Goal: Task Accomplishment & Management: Use online tool/utility

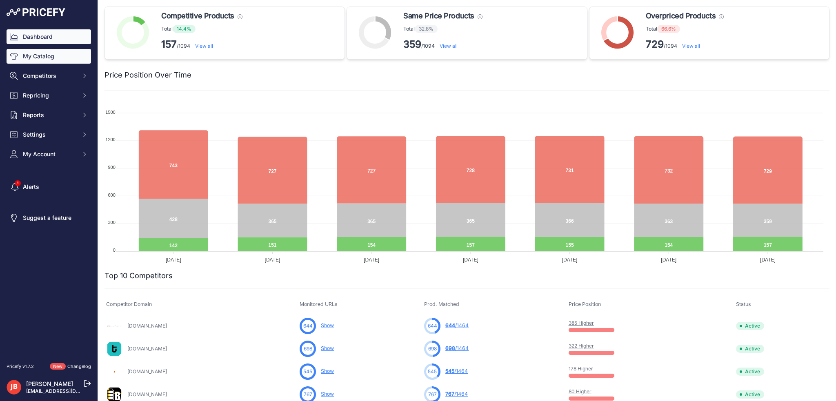
click at [34, 58] on link "My Catalog" at bounding box center [49, 56] width 84 height 15
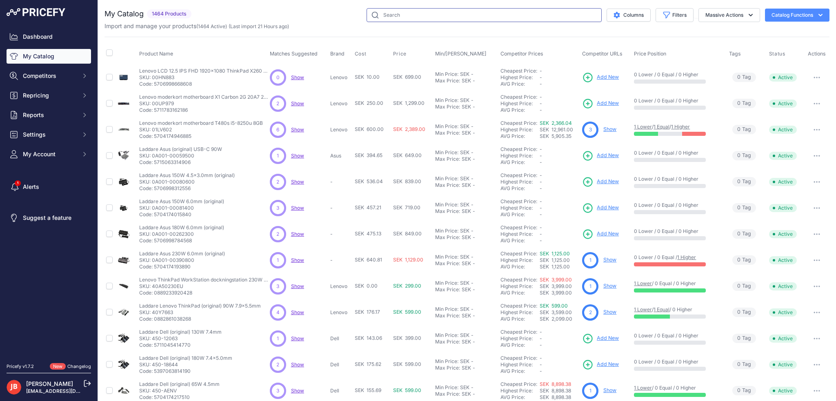
click at [406, 13] on input "text" at bounding box center [483, 15] width 235 height 14
type input "blf19e"
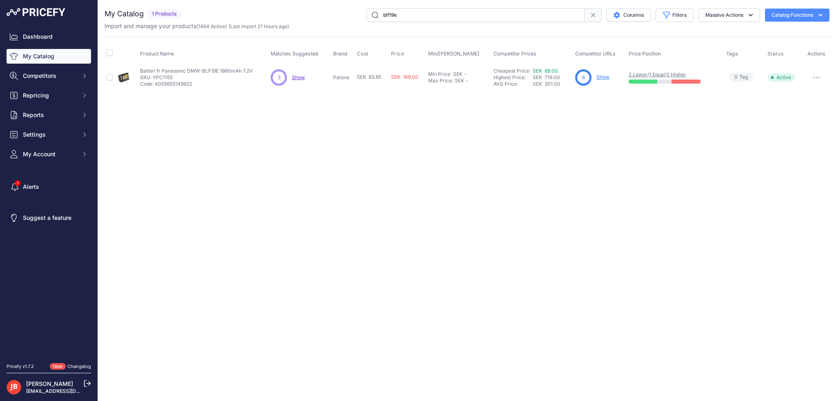
click at [601, 76] on link "Show" at bounding box center [602, 77] width 13 height 6
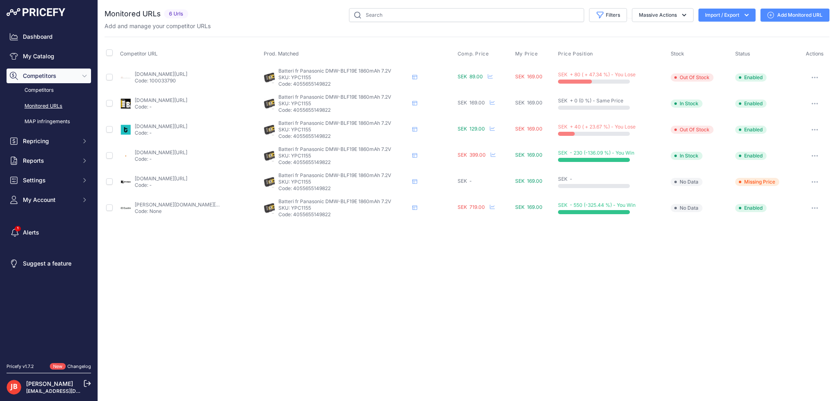
click at [171, 150] on link "subtel.se/en/battery-for-panasonic-lumix-dc-gh5-dc-gh5s-lumix-dmc-gh3-gh3a-lumi…" at bounding box center [161, 152] width 53 height 6
click at [171, 75] on link "batterionline.se/batteri-til-panasonic-kamera-lumix-dmc-gh3-1600mah-15?prirule_…" at bounding box center [161, 74] width 53 height 6
click at [168, 178] on link "kaffebrus.com/sv/products/batteri-dmw-blf19e?prirule_jdsnikfkfjsd=9917" at bounding box center [161, 178] width 53 height 6
click at [47, 142] on span "Repricing" at bounding box center [49, 141] width 53 height 8
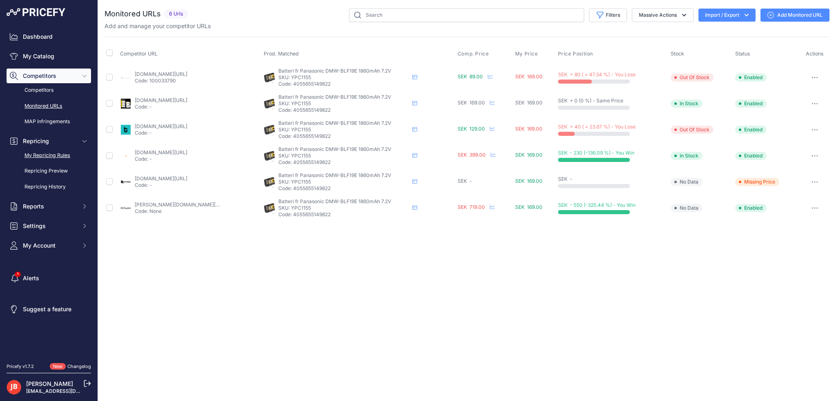
click at [36, 155] on link "My Repricing Rules" at bounding box center [49, 156] width 84 height 14
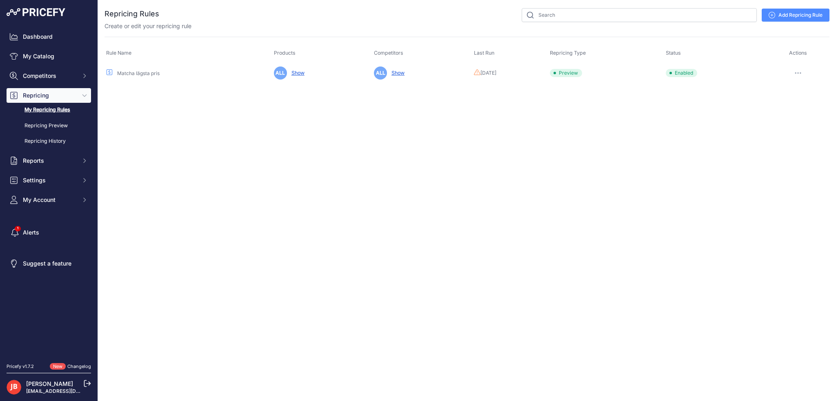
click at [798, 71] on button "button" at bounding box center [798, 72] width 16 height 11
click at [792, 102] on button "Run Preview" at bounding box center [801, 103] width 52 height 13
click at [797, 73] on icon "button" at bounding box center [800, 73] width 7 height 2
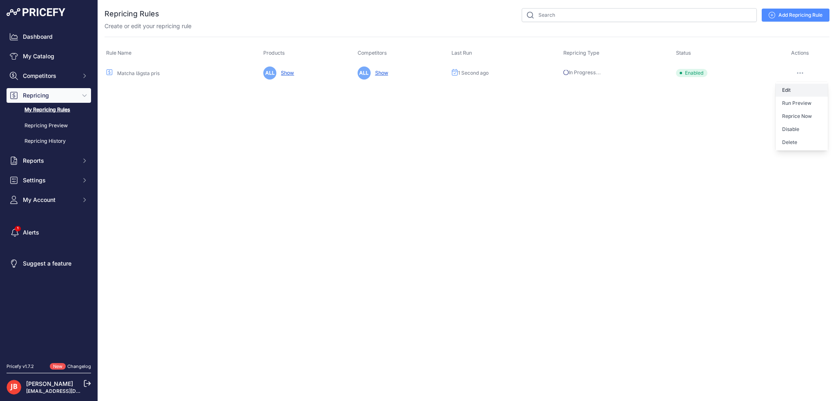
click at [790, 91] on link "Edit" at bounding box center [801, 90] width 52 height 13
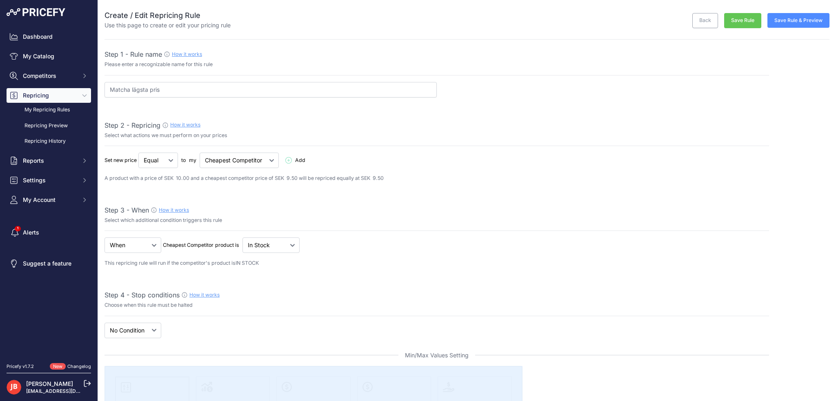
select select "7"
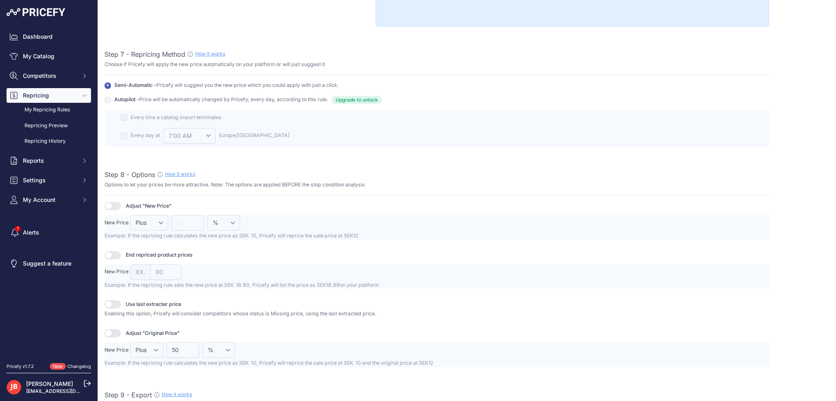
scroll to position [980, 0]
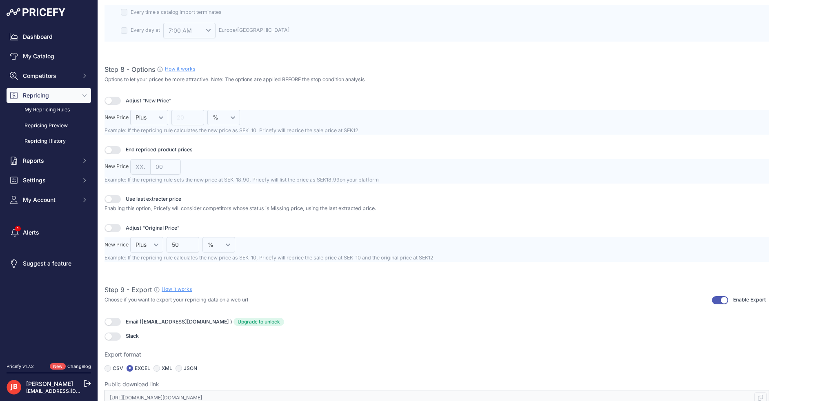
click at [0, 398] on div "Dashboard My Catalog Competitors Competitors Monitored URLs MAP infringements R…" at bounding box center [418, 200] width 836 height 401
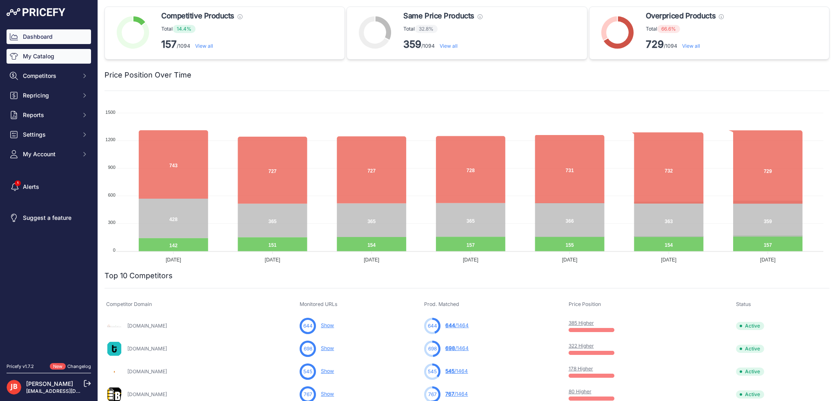
click at [39, 58] on link "My Catalog" at bounding box center [49, 56] width 84 height 15
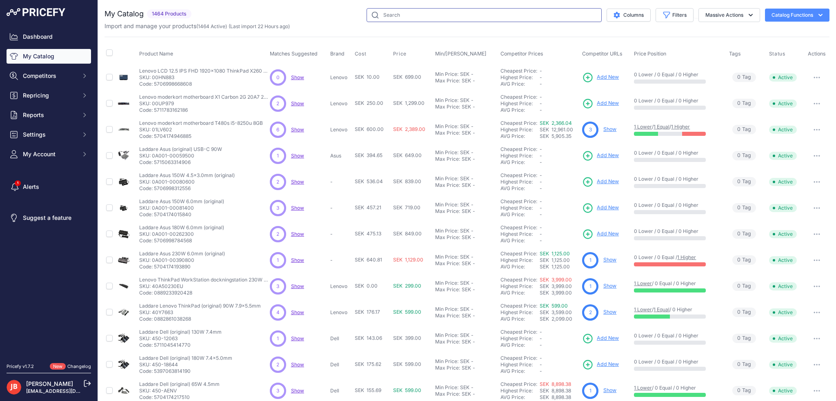
click at [546, 15] on input "text" at bounding box center [483, 15] width 235 height 14
paste input "XAEIP5S"
type input "XAEIP5S"
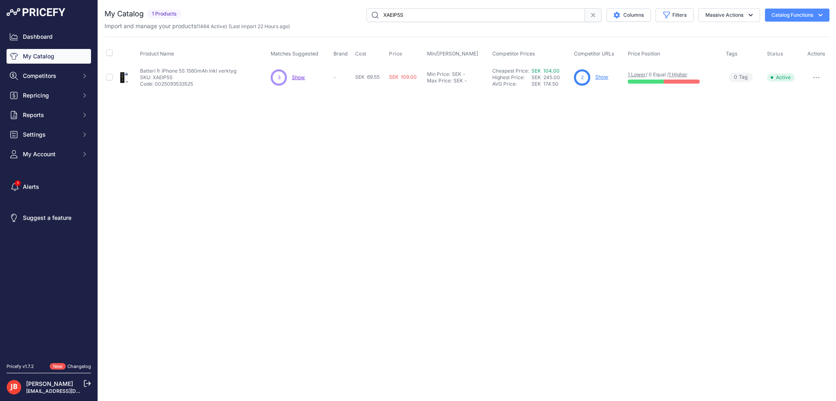
click at [596, 75] on link "Show" at bounding box center [601, 77] width 13 height 6
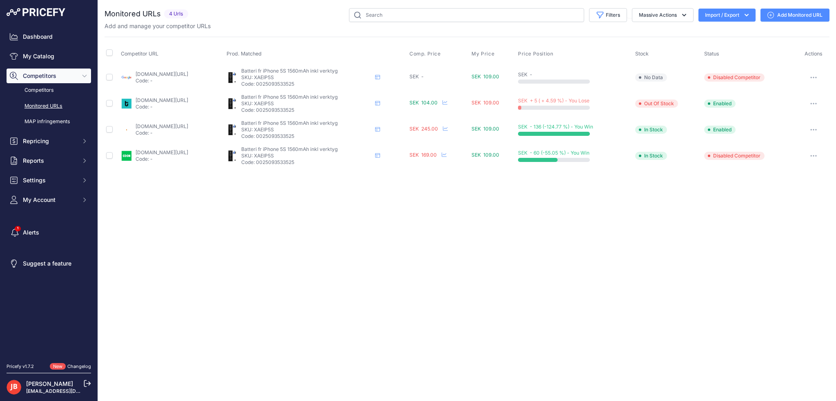
click at [813, 16] on link "Add Monitored URL" at bounding box center [794, 15] width 69 height 13
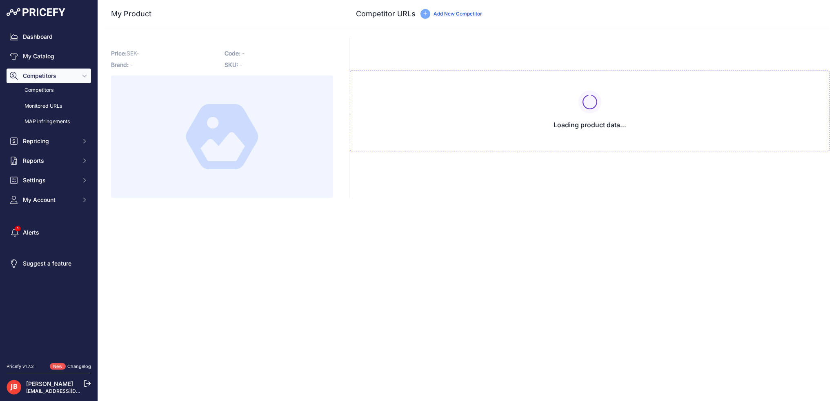
type input "[DOMAIN_NAME][URL]"
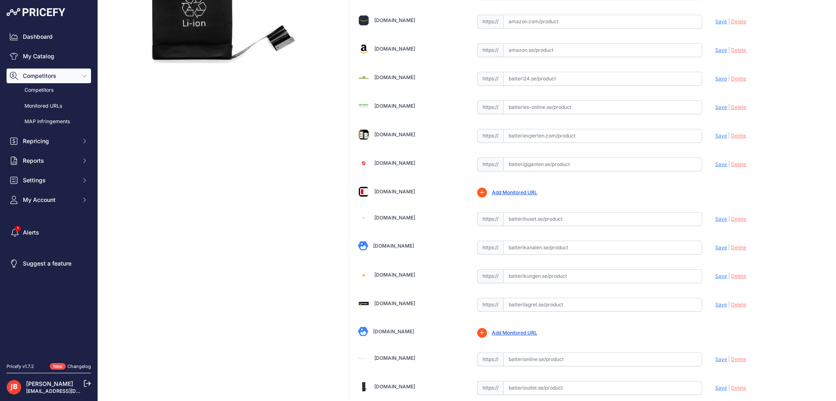
scroll to position [245, 0]
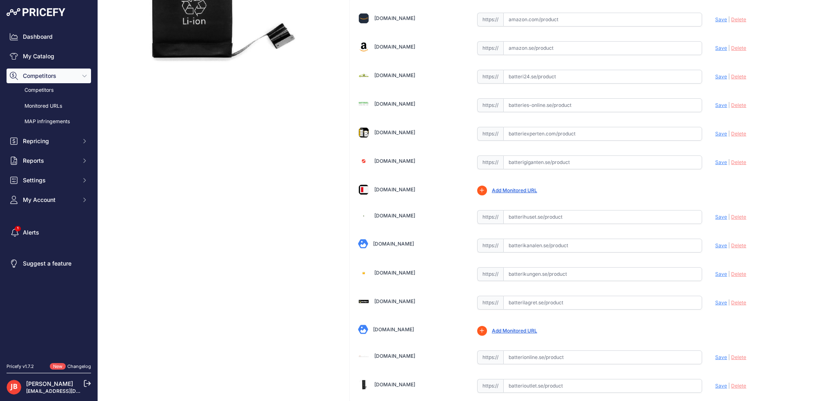
click at [522, 131] on input "text" at bounding box center [602, 134] width 199 height 14
paste input "https://www.batteriexperten.com/sv/artiklar/apple-iphone-5s.html"
click at [715, 134] on span "Save" at bounding box center [721, 134] width 12 height 6
type input "https://www.batteriexperten.com/sv/artiklar/apple-iphone-5s.html?prirule_jdsnik…"
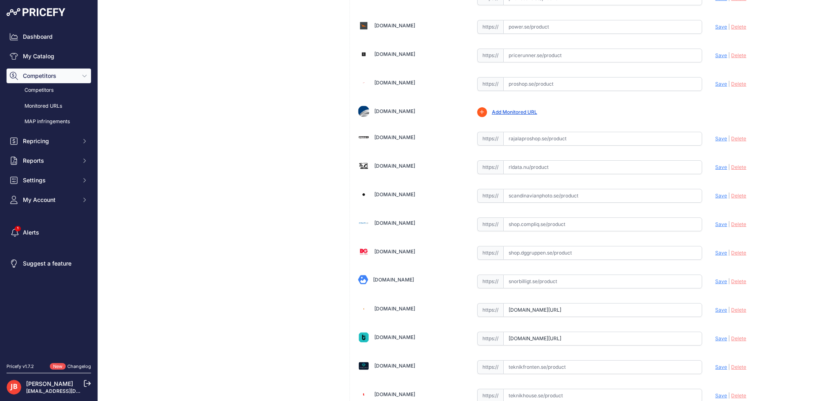
scroll to position [1650, 0]
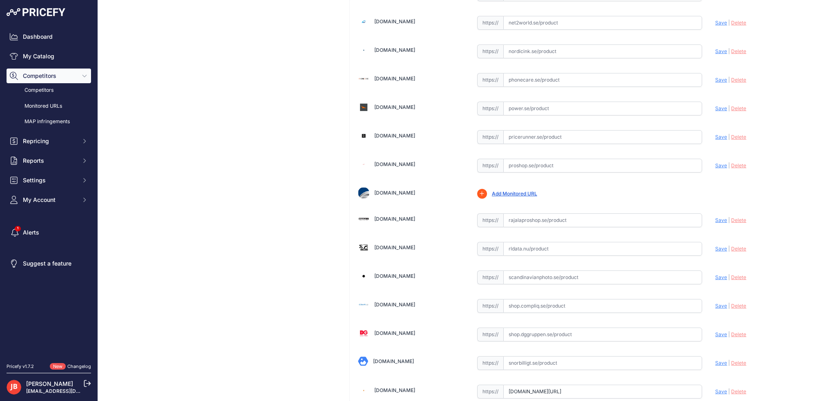
click at [543, 73] on input "text" at bounding box center [602, 80] width 199 height 14
paste input "https://www.phonecare.se/products/iphone-5s-batteri-hog-kvalite"
click at [718, 77] on span "Save" at bounding box center [721, 80] width 12 height 6
type input "https://www.phonecare.se/products/iphone-5s-batteri-hog-kvalite?prirule_jdsnikf…"
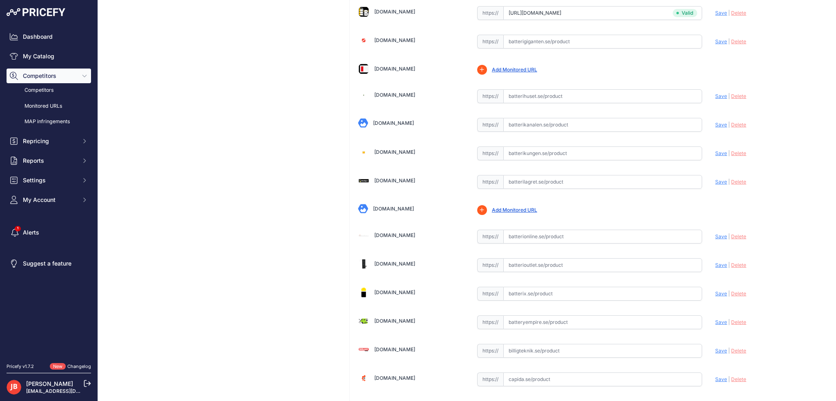
scroll to position [0, 0]
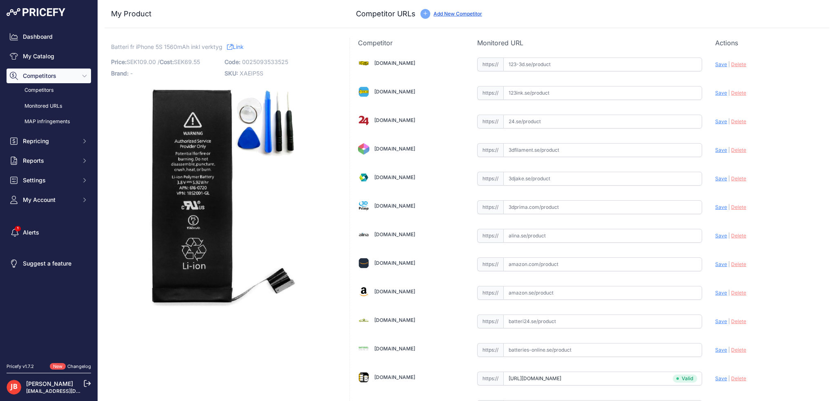
click at [556, 115] on input "text" at bounding box center [602, 122] width 199 height 14
paste input "https://www.24.se/batterier/batterier-till-hemelektronik/kommunikation-telefoni…"
click at [717, 119] on span "Save" at bounding box center [721, 121] width 12 height 6
type input "https://www.24.se/batterier/batterier-till-hemelektronik/kommunikation-telefoni…"
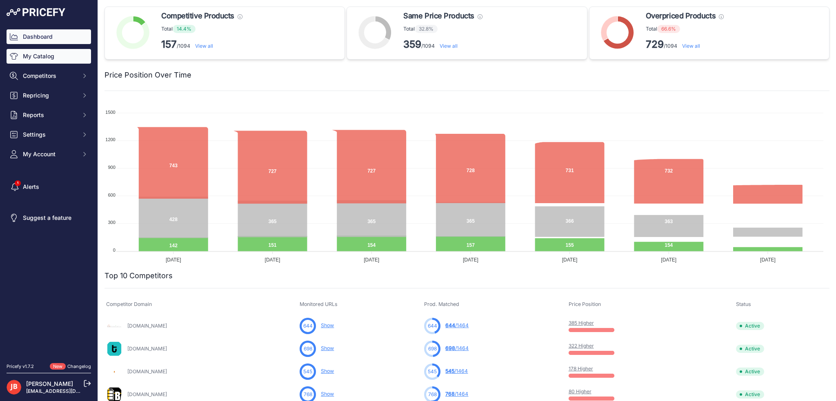
click at [40, 56] on link "My Catalog" at bounding box center [49, 56] width 84 height 15
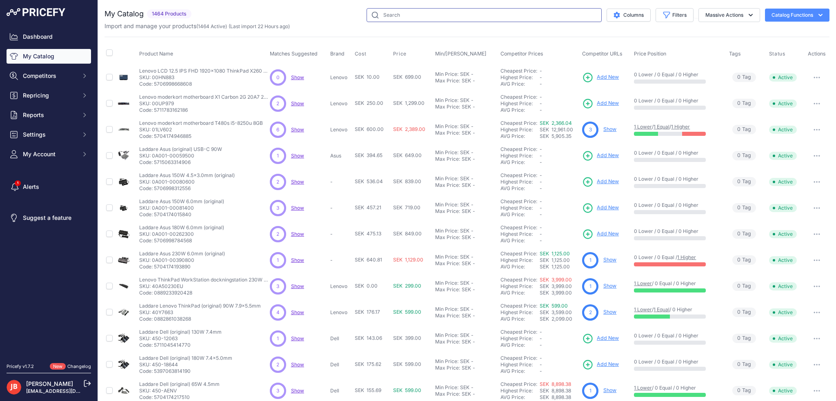
click at [405, 14] on input "text" at bounding box center [483, 15] width 235 height 14
paste input "XSG3158"
type input "XSG3158"
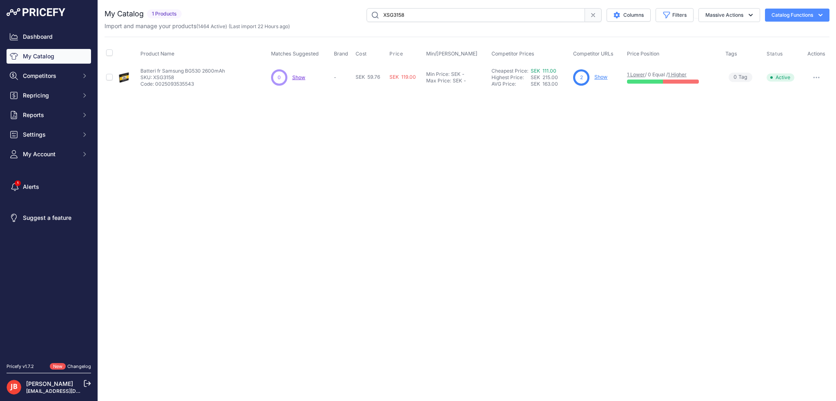
click at [604, 75] on link "Show" at bounding box center [600, 77] width 13 height 6
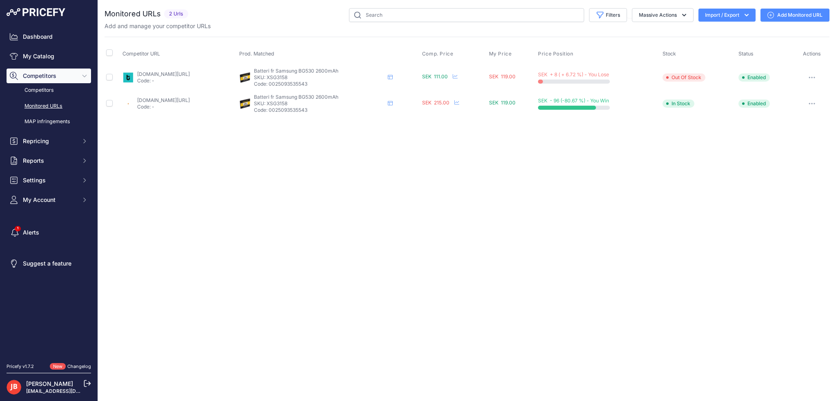
click at [187, 72] on link "teknikdelar.se/produkt/eb-bg530bbc-samsung,-3.8v,-2400-mah?prirule_jdsnikfkfjsd…" at bounding box center [163, 74] width 53 height 6
click at [807, 16] on link "Add Monitored URL" at bounding box center [794, 15] width 69 height 13
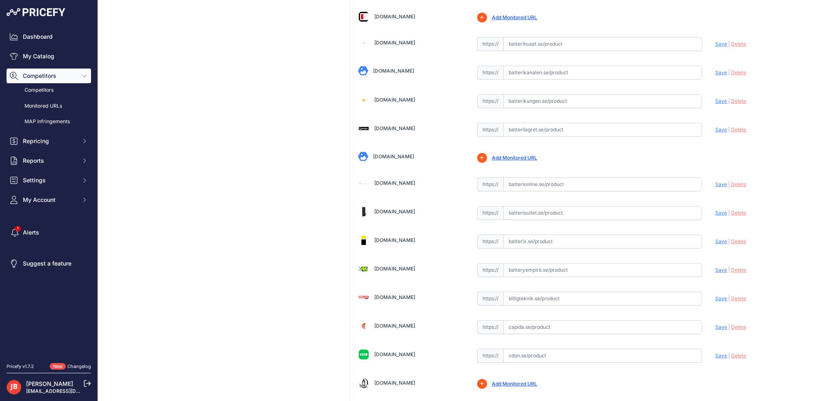
scroll to position [490, 0]
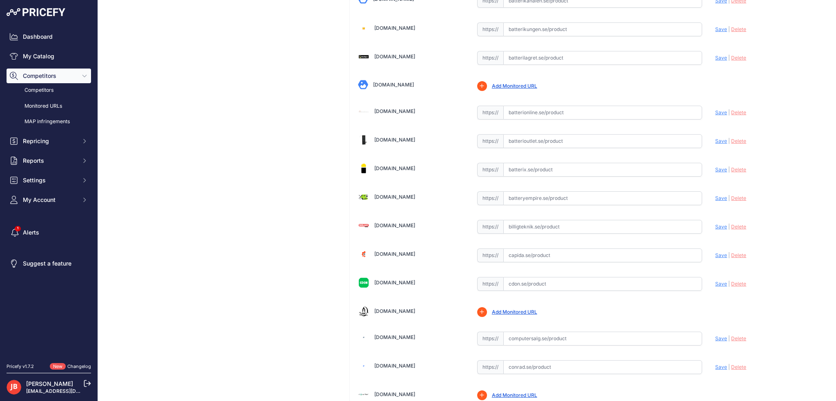
click at [536, 109] on input "text" at bounding box center [602, 113] width 199 height 14
paste input "https://www.batteries-online.se/batterier-till-mobiltelefoner/samsung/batteri-e…"
type input "www.batteries-online.se/batterier-till-mobiltelefoner/samsung/batteri-eb-bg530b…"
click at [715, 109] on span "Save" at bounding box center [721, 112] width 12 height 6
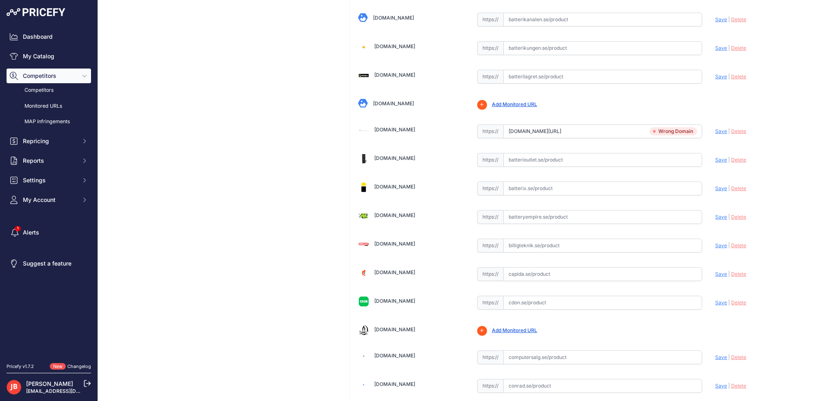
scroll to position [508, 0]
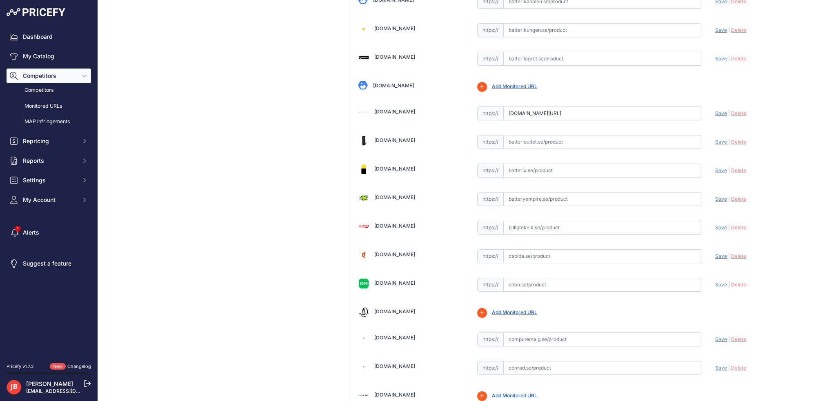
click at [531, 109] on input "www.batteries-online.se/batterier-till-mobiltelefoner/samsung/batteri-eb-bg530b…" at bounding box center [602, 114] width 199 height 14
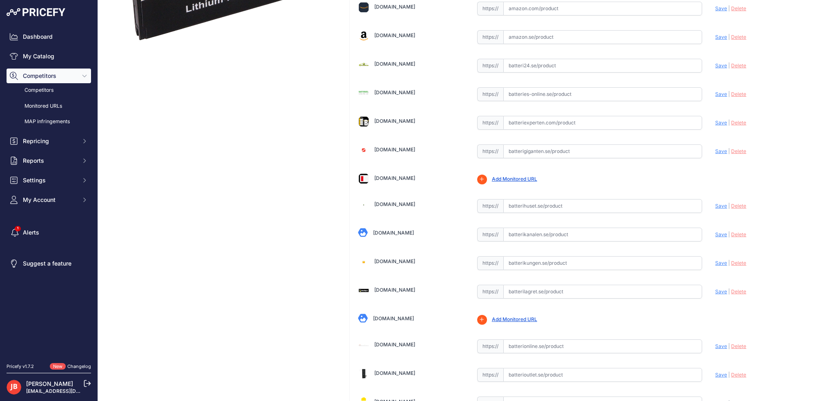
scroll to position [263, 0]
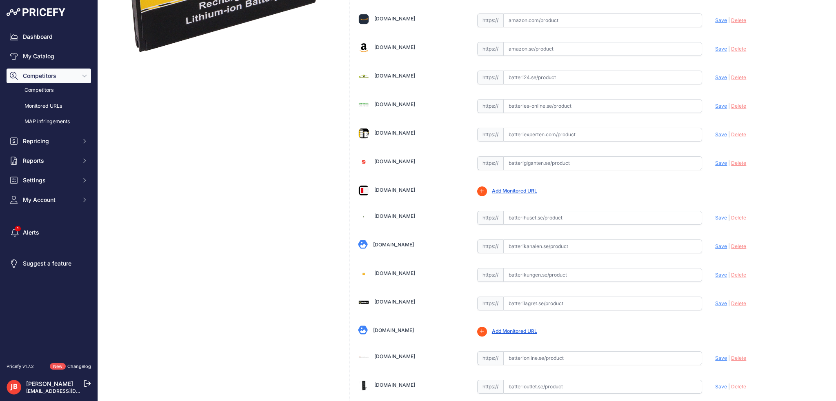
click at [528, 99] on input "text" at bounding box center [602, 106] width 199 height 14
paste input "www.batteries-online.se/batterier-till-mobiltelefoner/samsung/batteri-eb-bg530b…"
click at [717, 105] on span "Save" at bounding box center [721, 106] width 12 height 6
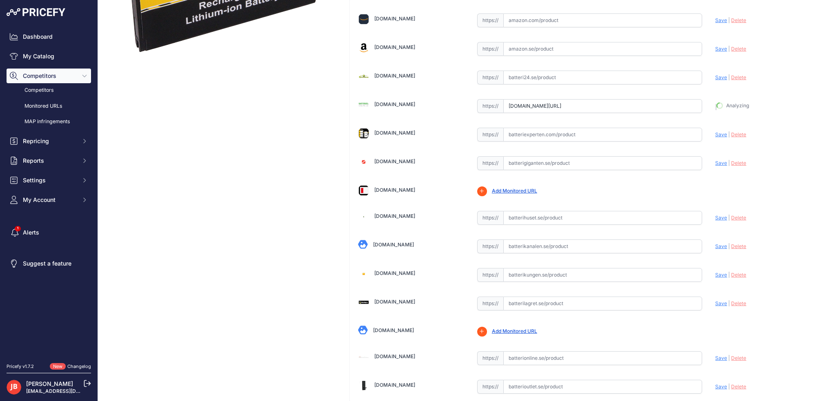
type input "https://www.batteries-online.se/batterier-till-mobiltelefoner/samsung/batteri-e…"
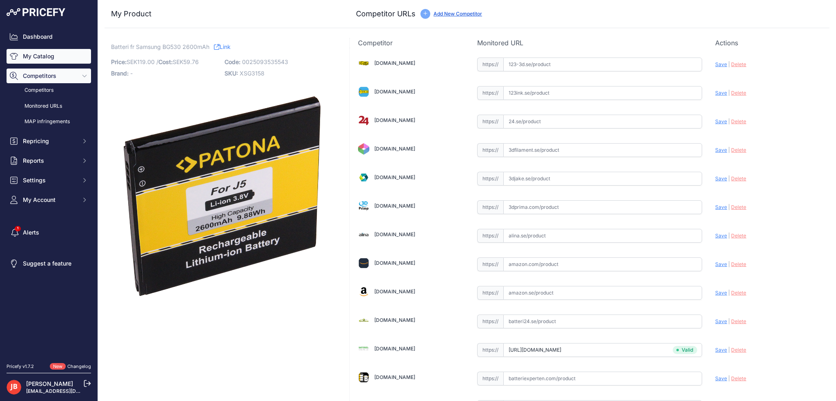
click at [37, 55] on link "My Catalog" at bounding box center [49, 56] width 84 height 15
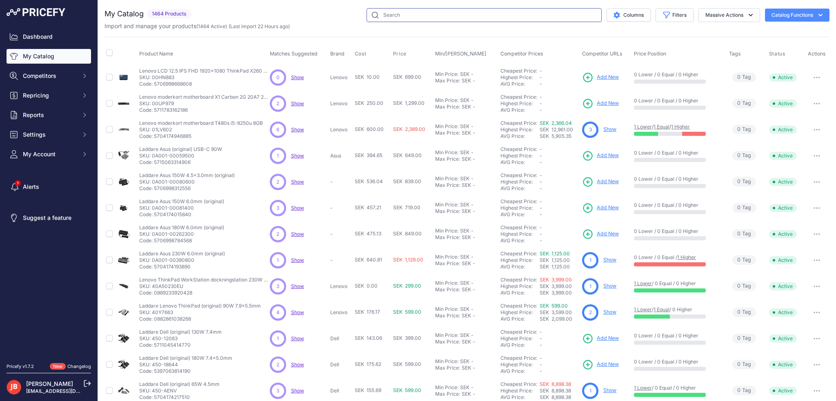
click at [445, 11] on input "text" at bounding box center [483, 15] width 235 height 14
paste input "KUSBOS12P"
type input "KUSBOS12P"
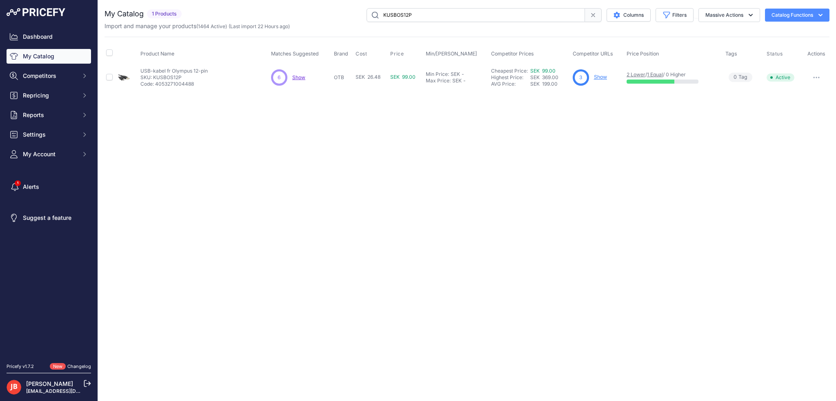
click at [604, 75] on link "Show" at bounding box center [600, 77] width 13 height 6
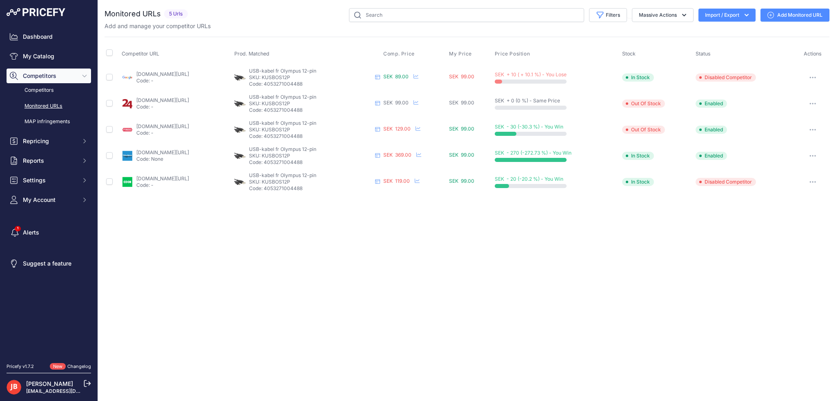
click at [795, 16] on link "Add Monitored URL" at bounding box center [794, 15] width 69 height 13
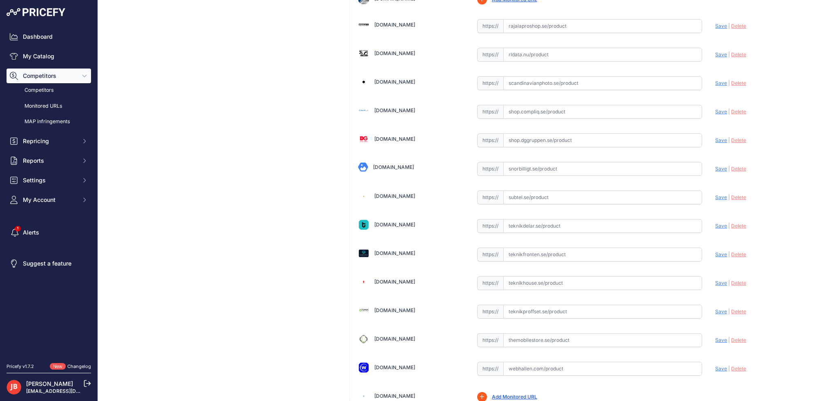
scroll to position [1895, 0]
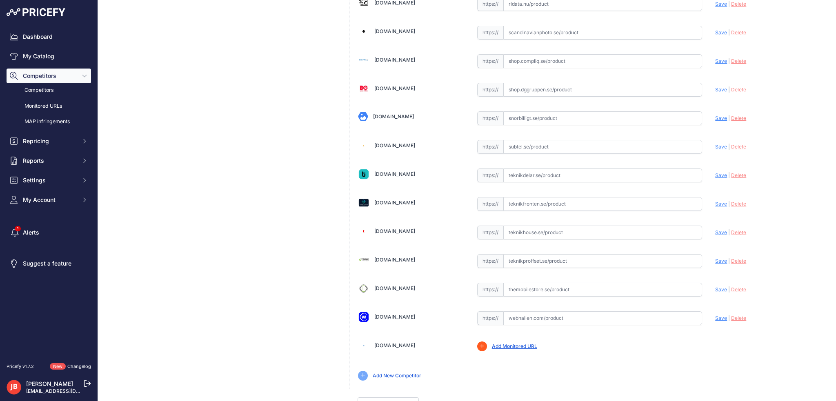
click at [523, 140] on input "text" at bounding box center [602, 147] width 199 height 14
paste input "[URL][DOMAIN_NAME]"
click at [717, 144] on span "Save" at bounding box center [721, 147] width 12 height 6
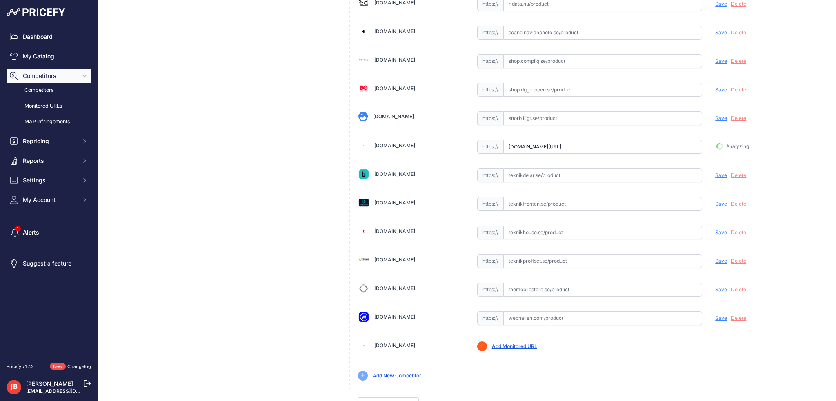
type input "[URL][DOMAIN_NAME]"
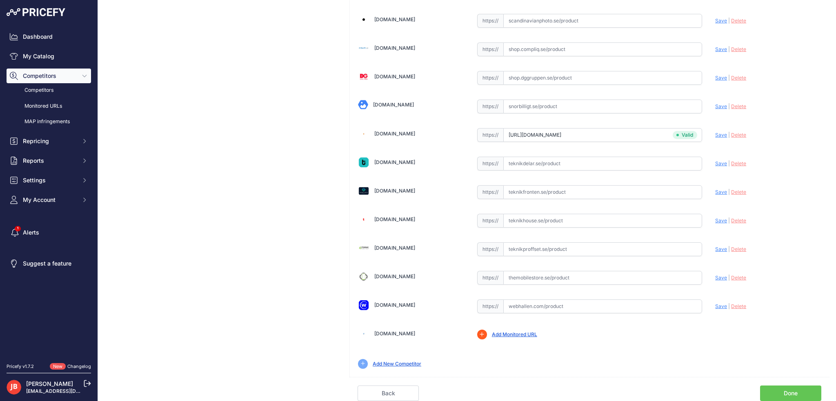
scroll to position [1895, 0]
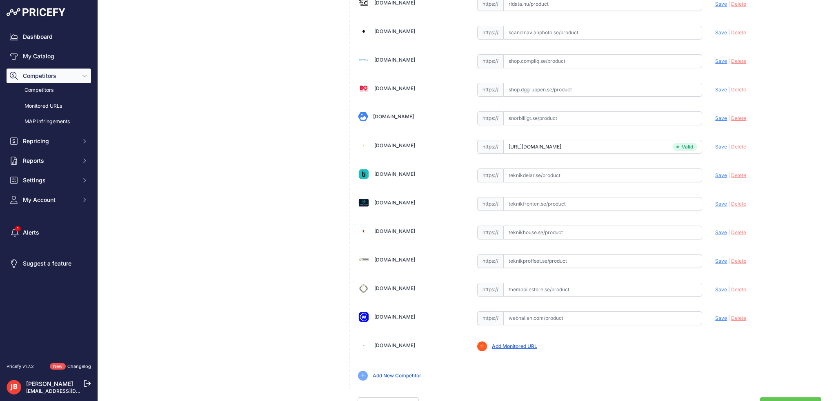
click at [717, 144] on span "Save" at bounding box center [721, 147] width 12 height 6
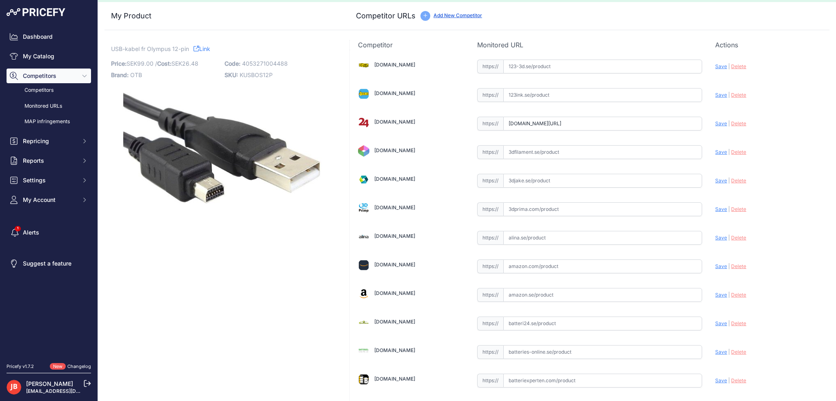
scroll to position [0, 0]
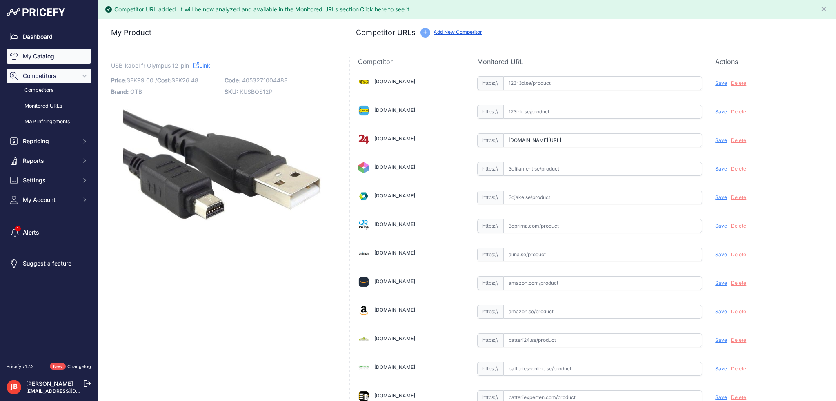
click at [44, 60] on link "My Catalog" at bounding box center [49, 56] width 84 height 15
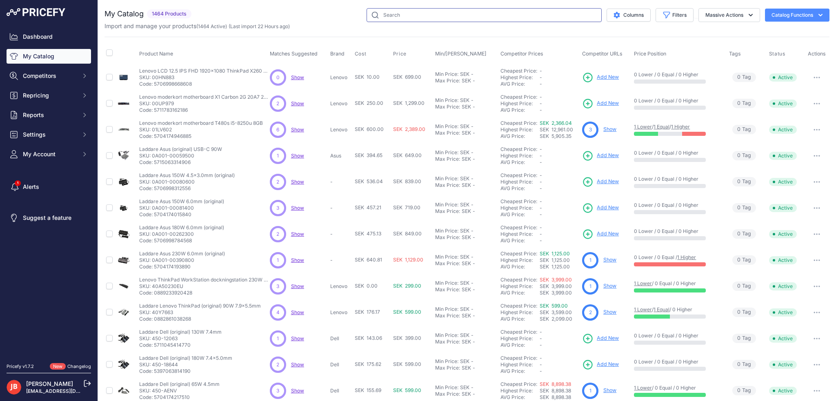
click at [441, 11] on input "text" at bounding box center [483, 15] width 235 height 14
paste input "SNO6727"
type input "SNO6727"
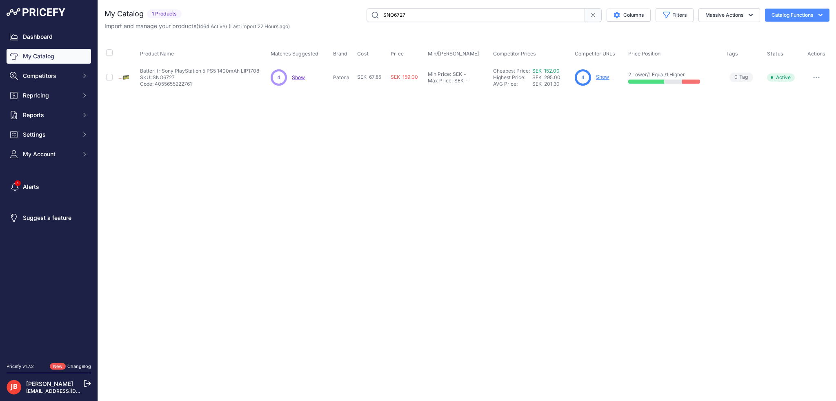
click at [605, 75] on link "Show" at bounding box center [602, 77] width 13 height 6
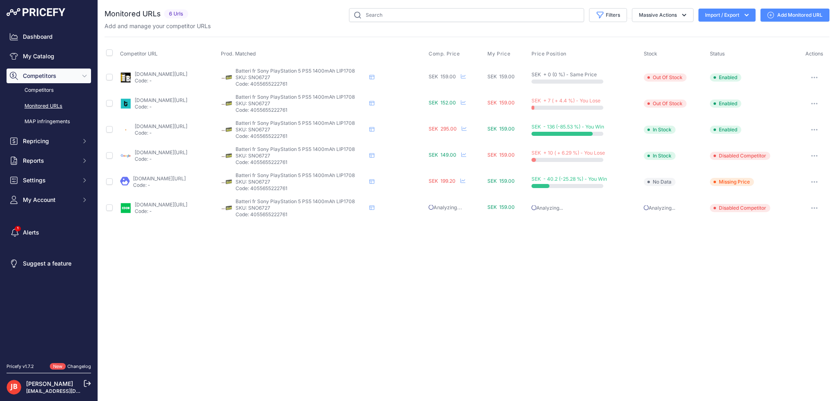
click at [808, 13] on link "Add Monitored URL" at bounding box center [794, 15] width 69 height 13
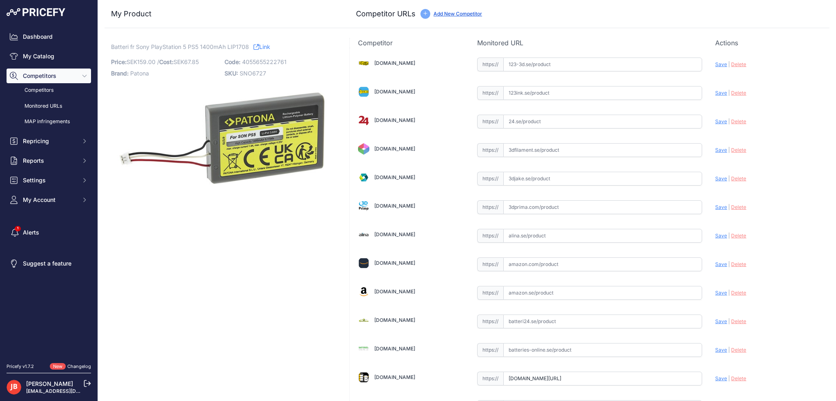
click at [576, 123] on input "text" at bounding box center [602, 122] width 199 height 14
paste input "https://www.24.se/fritid-leksaker/tv-spelstillbehor/playstation-5/batteri-till-…"
click at [716, 122] on span "Save" at bounding box center [721, 121] width 12 height 6
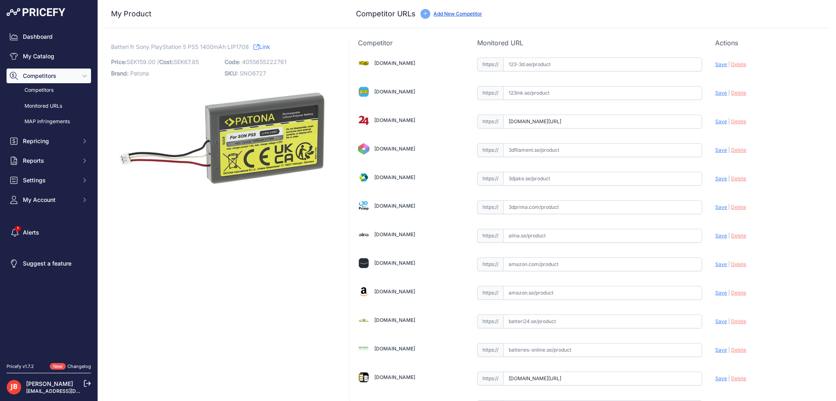
scroll to position [0, 0]
type input "https://www.24.se/fritid-leksaker/tv-spelstillbehor/playstation-5/batteri-till-…"
click at [36, 54] on link "My Catalog" at bounding box center [49, 56] width 84 height 15
click at [42, 138] on span "Repricing" at bounding box center [49, 141] width 53 height 8
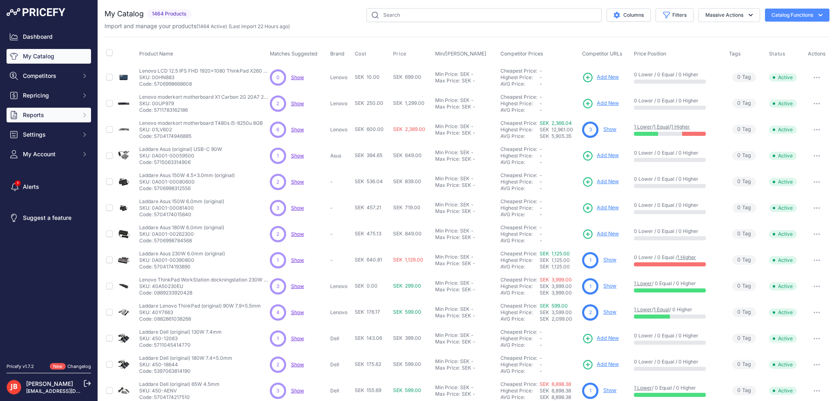
click at [42, 116] on span "Reports" at bounding box center [49, 115] width 53 height 8
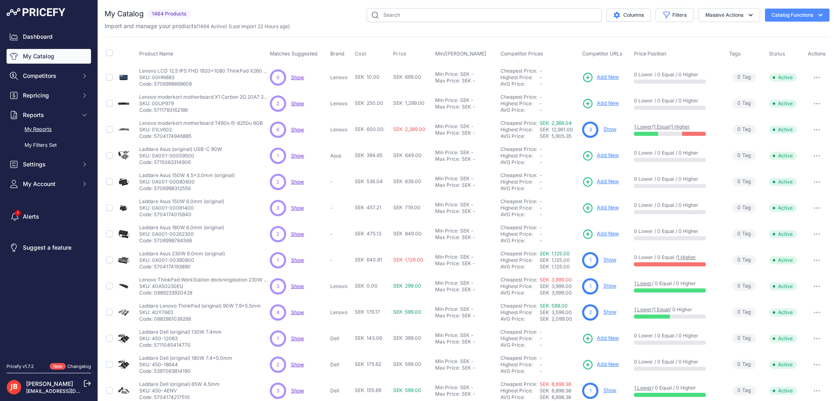
click at [41, 130] on link "My Reports" at bounding box center [49, 129] width 84 height 14
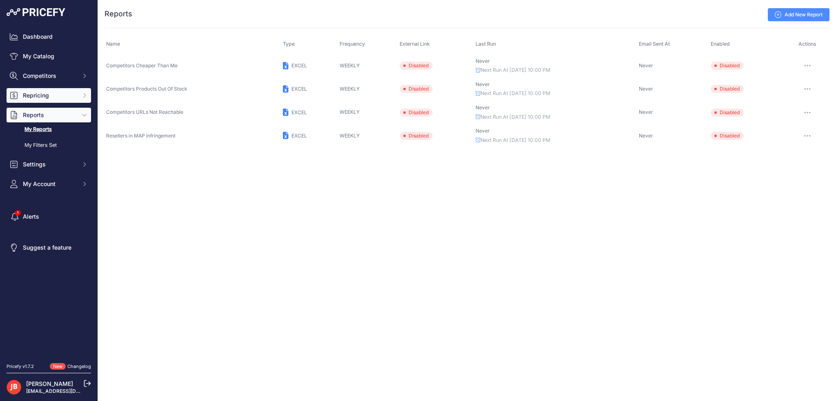
click at [37, 95] on span "Repricing" at bounding box center [49, 95] width 53 height 8
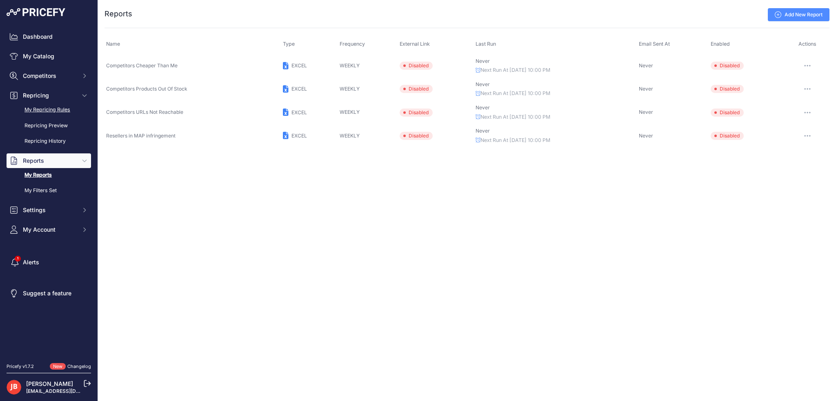
click at [38, 109] on link "My Repricing Rules" at bounding box center [49, 110] width 84 height 14
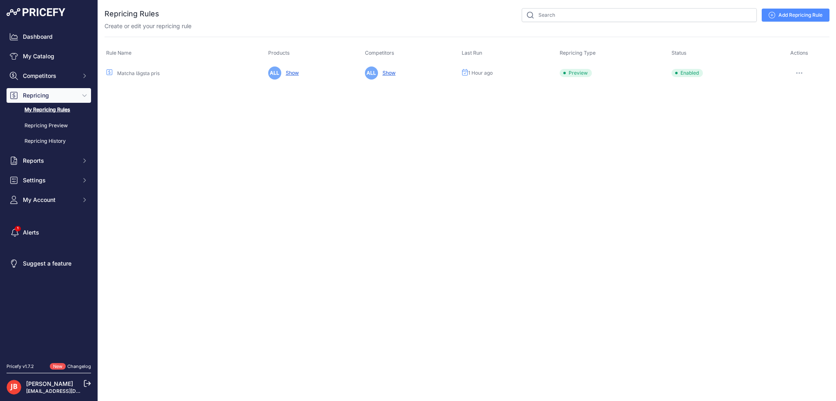
click at [802, 71] on button "button" at bounding box center [799, 72] width 16 height 11
click at [795, 101] on button "Run Preview" at bounding box center [801, 103] width 52 height 13
